Goal: Task Accomplishment & Management: Complete application form

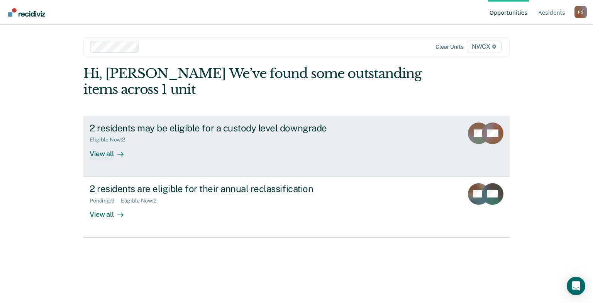
click at [109, 154] on div "View all" at bounding box center [111, 150] width 43 height 15
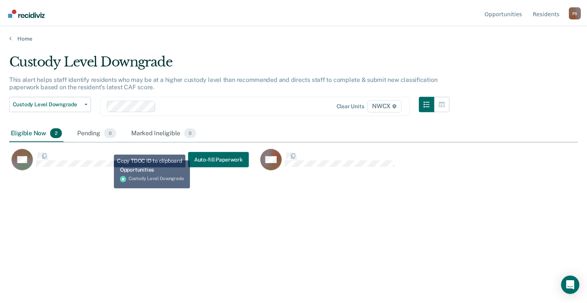
scroll to position [185, 568]
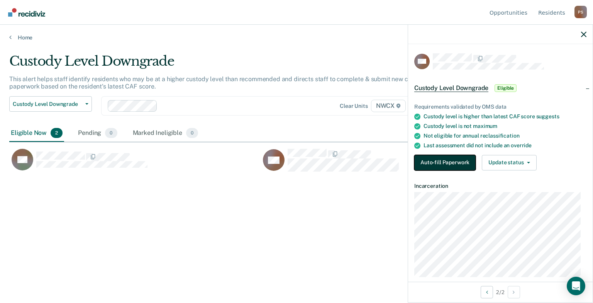
click at [446, 161] on button "Auto-fill Paperwork" at bounding box center [444, 162] width 61 height 15
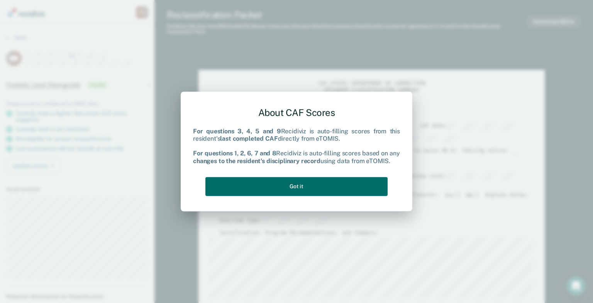
type textarea "x"
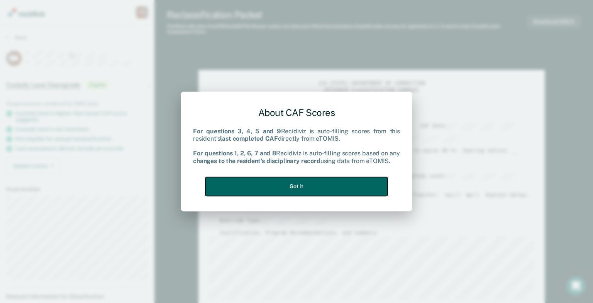
click at [348, 186] on button "Got it" at bounding box center [296, 186] width 182 height 19
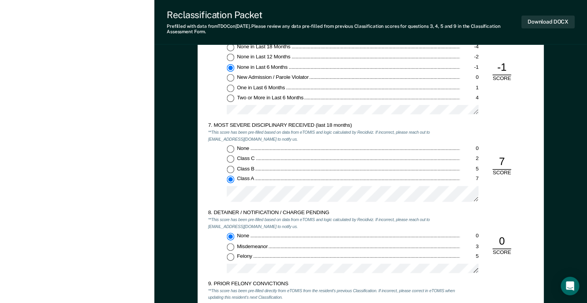
scroll to position [889, 0]
